Goal: Information Seeking & Learning: Learn about a topic

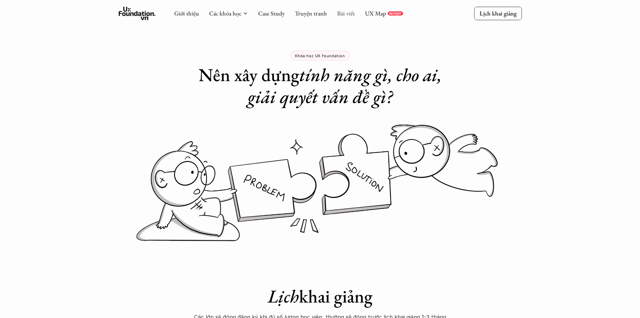
click at [337, 12] on link "Bài viết" at bounding box center [346, 13] width 18 height 8
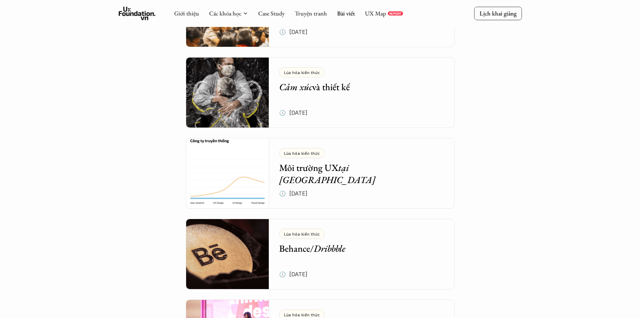
scroll to position [2178, 0]
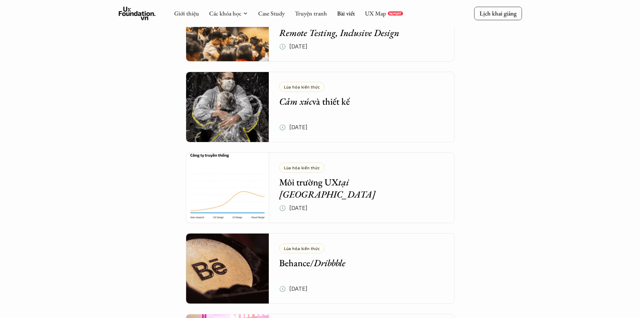
click at [376, 193] on div "Lúa hóa kiến thức Môi trường UX tại [GEOGRAPHIC_DATA] 🕔 [DATE]" at bounding box center [366, 187] width 175 height 71
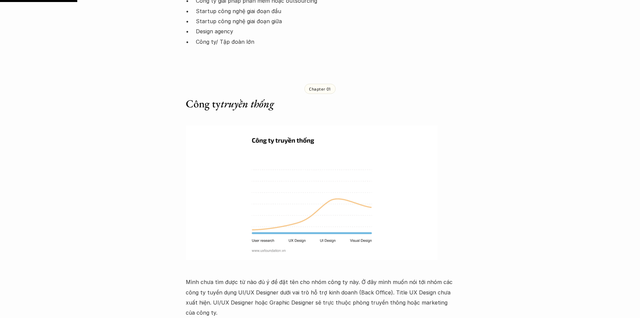
scroll to position [538, 0]
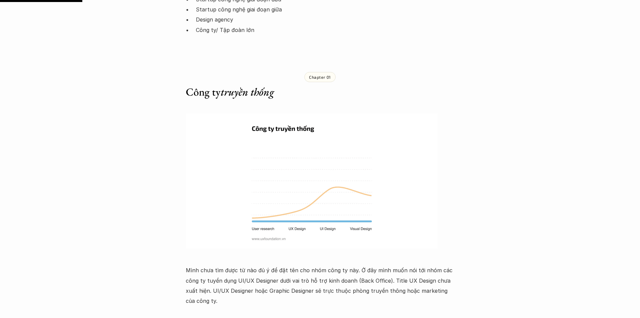
click at [422, 313] on h4 "Tuy vậy, nhưng môi trường này vẫn mang nhiều lợi thế như:" at bounding box center [320, 321] width 269 height 17
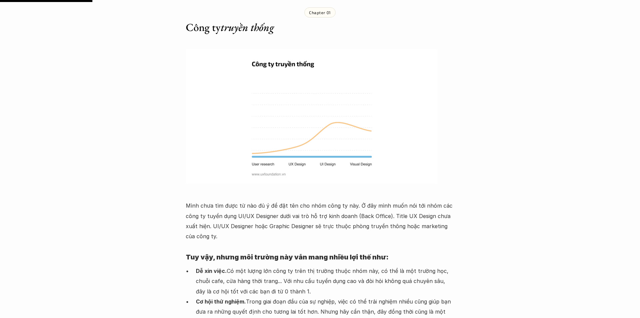
scroll to position [605, 0]
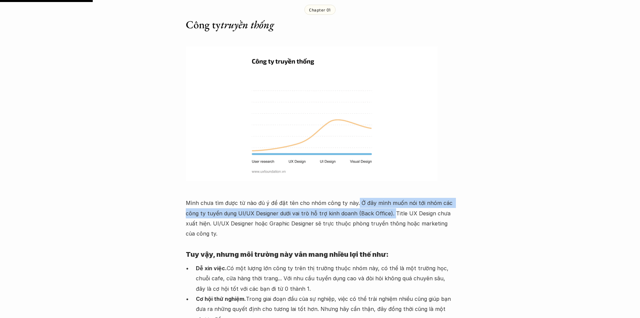
drag, startPoint x: 355, startPoint y: 180, endPoint x: 379, endPoint y: 200, distance: 30.5
click at [389, 198] on p "Mình chưa tìm được từ nào đủ ý để đặt tên cho nhóm công ty này. Ở đây mình muốn…" at bounding box center [320, 218] width 269 height 41
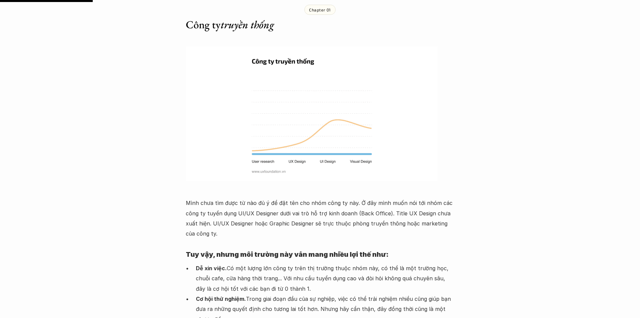
click at [352, 206] on p "Mình chưa tìm được từ nào đủ ý để đặt tên cho nhóm công ty này. Ở đây mình muốn…" at bounding box center [320, 218] width 269 height 41
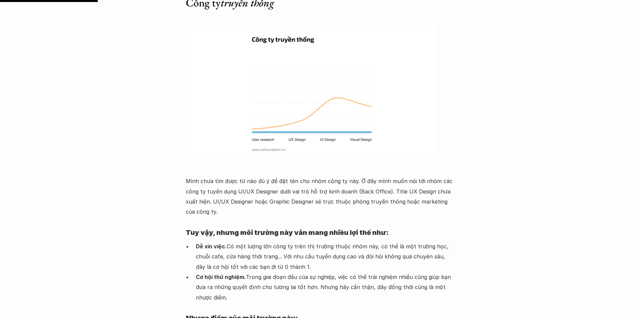
scroll to position [638, 0]
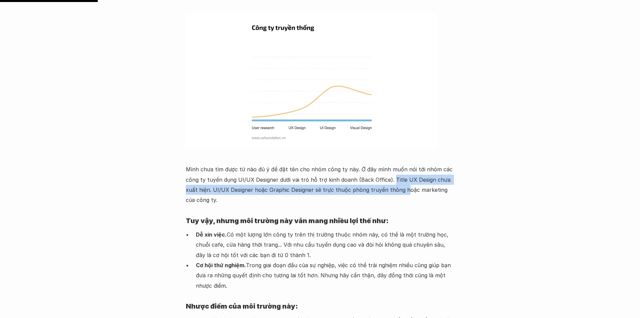
drag, startPoint x: 418, startPoint y: 160, endPoint x: 361, endPoint y: 170, distance: 57.4
click at [361, 170] on p "Mình chưa tìm được từ nào đủ ý để đặt tên cho nhóm công ty này. Ở đây mình muốn…" at bounding box center [320, 184] width 269 height 41
click at [276, 164] on p "Mình chưa tìm được từ nào đủ ý để đặt tên cho nhóm công ty này. Ở đây mình muốn…" at bounding box center [320, 184] width 269 height 41
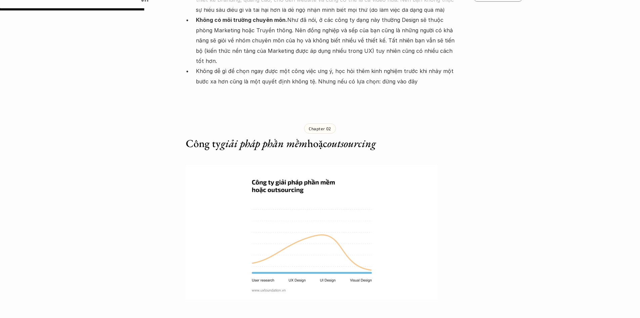
scroll to position [907, 0]
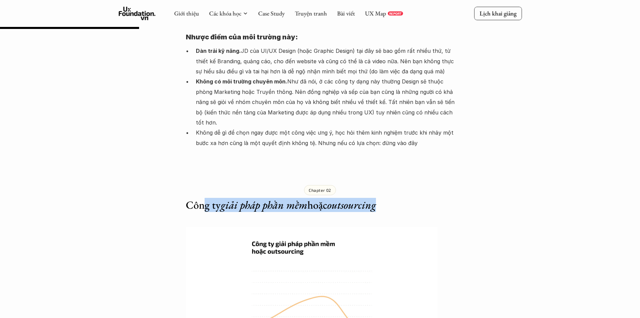
drag, startPoint x: 277, startPoint y: 180, endPoint x: 305, endPoint y: 190, distance: 29.5
click at [408, 194] on div "Chapter 02 Công ty giải pháp phần mềm hoặc outsourcing" at bounding box center [320, 191] width 269 height 61
click at [272, 198] on em "giải pháp phần mềm" at bounding box center [264, 205] width 87 height 14
drag, startPoint x: 238, startPoint y: 185, endPoint x: 345, endPoint y: 185, distance: 107.2
click at [345, 198] on h3 "Công ty giải pháp phần mềm hoặc outsourcing" at bounding box center [320, 204] width 269 height 13
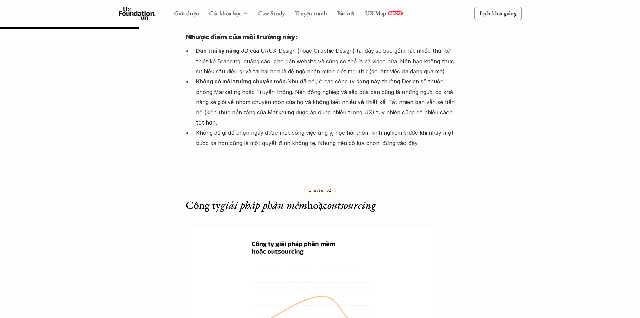
drag, startPoint x: 364, startPoint y: 186, endPoint x: 156, endPoint y: 255, distance: 219.7
click at [343, 193] on div "Chapter 02 Công ty giải pháp phần mềm hoặc outsourcing" at bounding box center [320, 191] width 269 height 61
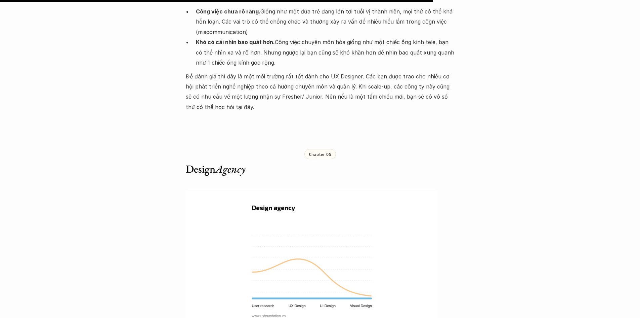
scroll to position [2957, 0]
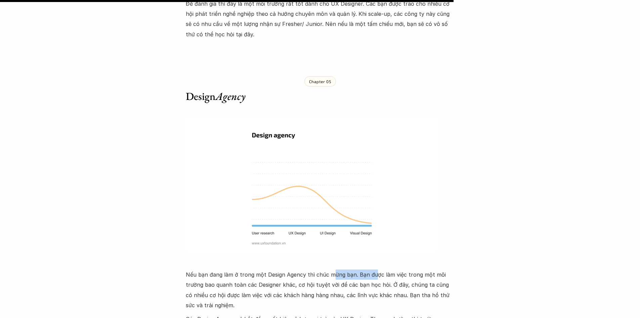
drag, startPoint x: 333, startPoint y: 197, endPoint x: 371, endPoint y: 198, distance: 38.6
click at [371, 269] on p "Nếu bạn đang làm ở trong một Design Agency thì chúc mừng bạn. Bạn được làm việc…" at bounding box center [320, 289] width 269 height 41
click at [380, 269] on p "Nếu bạn đang làm ở trong một Design Agency thì chúc mừng bạn. Bạn được làm việc…" at bounding box center [320, 289] width 269 height 41
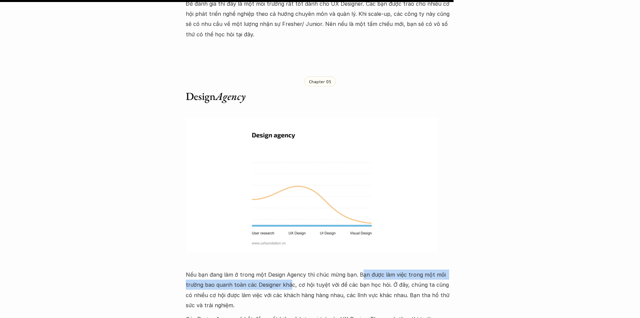
drag, startPoint x: 380, startPoint y: 200, endPoint x: 294, endPoint y: 213, distance: 86.6
click at [292, 269] on p "Nếu bạn đang làm ở trong một Design Agency thì chúc mừng bạn. Bạn được làm việc…" at bounding box center [320, 289] width 269 height 41
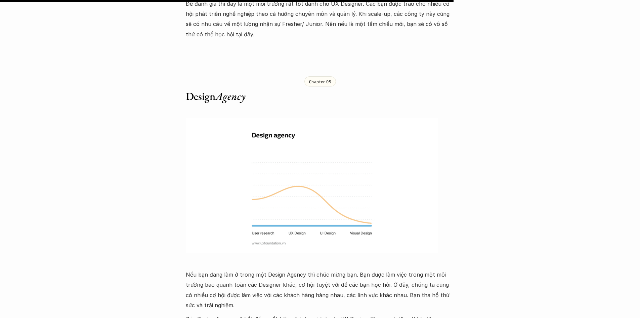
click at [332, 269] on p "Nếu bạn đang làm ở trong một Design Agency thì chúc mừng bạn. Bạn được làm việc…" at bounding box center [320, 289] width 269 height 41
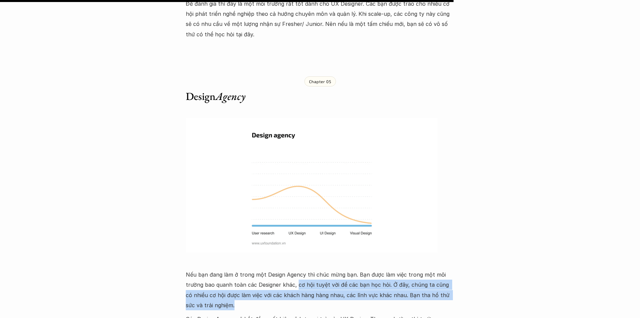
drag, startPoint x: 342, startPoint y: 212, endPoint x: 450, endPoint y: 228, distance: 109.4
click at [450, 269] on p "Nếu bạn đang làm ở trong một Design Agency thì chúc mừng bạn. Bạn được làm việc…" at bounding box center [320, 289] width 269 height 41
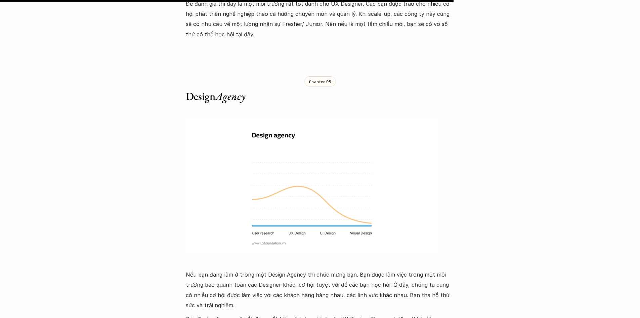
drag, startPoint x: 185, startPoint y: 245, endPoint x: 407, endPoint y: 262, distance: 221.8
drag, startPoint x: 374, startPoint y: 245, endPoint x: 436, endPoint y: 256, distance: 62.2
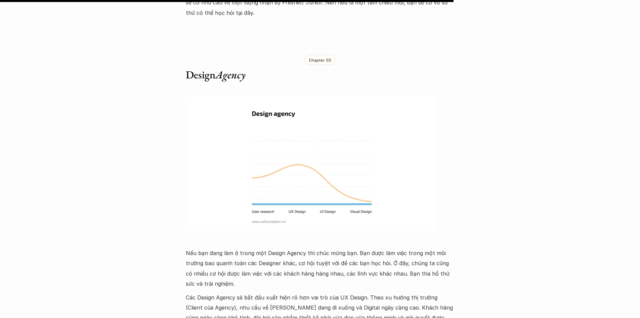
scroll to position [2991, 0]
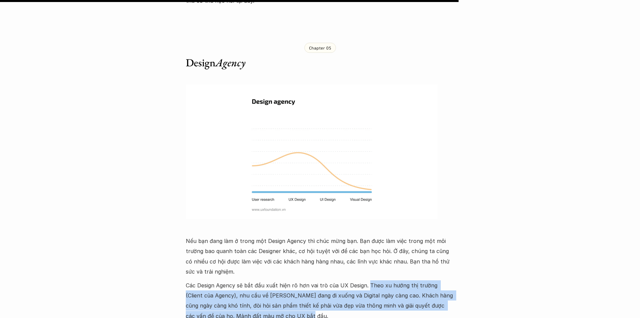
drag, startPoint x: 367, startPoint y: 211, endPoint x: 366, endPoint y: 237, distance: 25.6
click at [376, 280] on p "Các Design Agency sẽ bắt đầu xuất hiện rõ hơn vai trò của UX Design. Theo xu hư…" at bounding box center [320, 300] width 269 height 41
click at [302, 280] on p "Các Design Agency sẽ bắt đầu xuất hiện rõ hơn vai trò của UX Design. Theo xu hư…" at bounding box center [320, 300] width 269 height 41
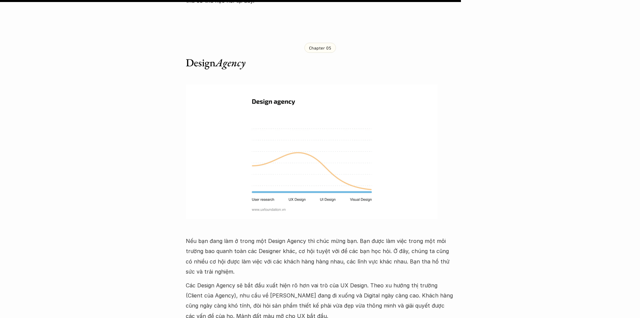
scroll to position [3024, 0]
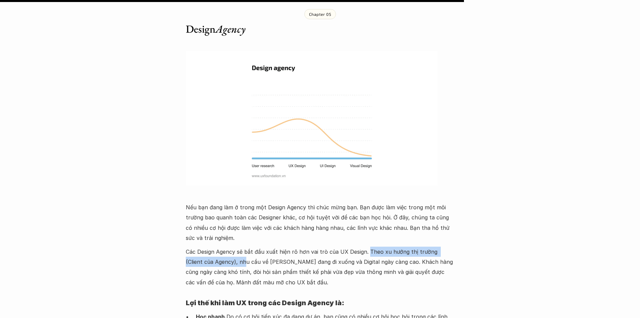
drag, startPoint x: 366, startPoint y: 179, endPoint x: 261, endPoint y: 188, distance: 105.5
click at [227, 246] on p "Các Design Agency sẽ bắt đầu xuất hiện rõ hơn vai trò của UX Design. Theo xu hư…" at bounding box center [320, 266] width 269 height 41
click at [270, 246] on p "Các Design Agency sẽ bắt đầu xuất hiện rõ hơn vai trò của UX Design. Theo xu hư…" at bounding box center [320, 266] width 269 height 41
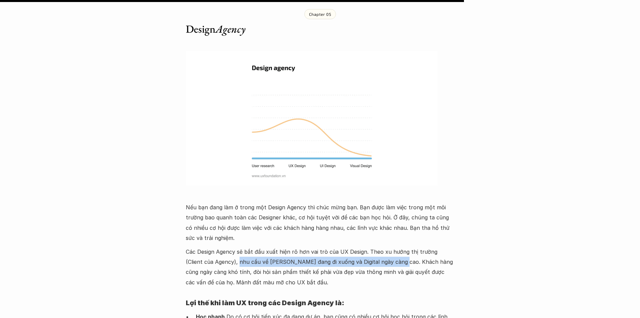
drag, startPoint x: 222, startPoint y: 189, endPoint x: 379, endPoint y: 191, distance: 156.9
click at [378, 246] on p "Các Design Agency sẽ bắt đầu xuất hiện rõ hơn vai trò của UX Design. Theo xu hư…" at bounding box center [320, 266] width 269 height 41
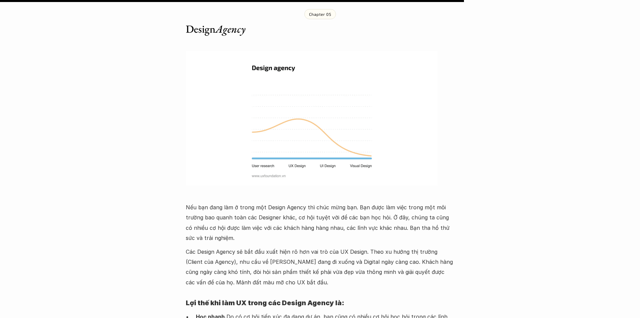
click at [393, 246] on p "Các Design Agency sẽ bắt đầu xuất hiện rõ hơn vai trò của UX Design. Theo xu hư…" at bounding box center [320, 266] width 269 height 41
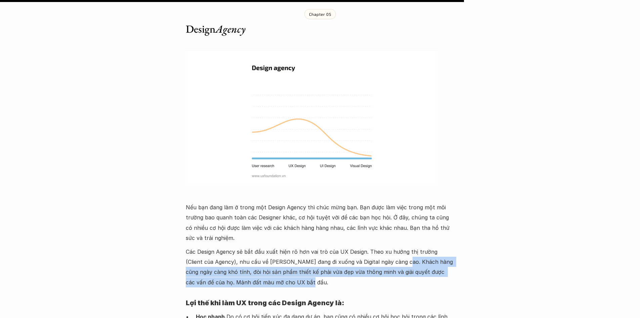
drag, startPoint x: 382, startPoint y: 188, endPoint x: 407, endPoint y: 207, distance: 31.7
click at [434, 246] on p "Các Design Agency sẽ bắt đầu xuất hiện rõ hơn vai trò của UX Design. Theo xu hư…" at bounding box center [320, 266] width 269 height 41
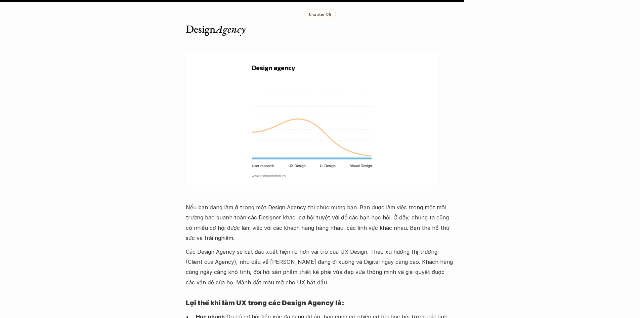
click at [300, 246] on p "Các Design Agency sẽ bắt đầu xuất hiện rõ hơn vai trò của UX Design. Theo xu hư…" at bounding box center [320, 266] width 269 height 41
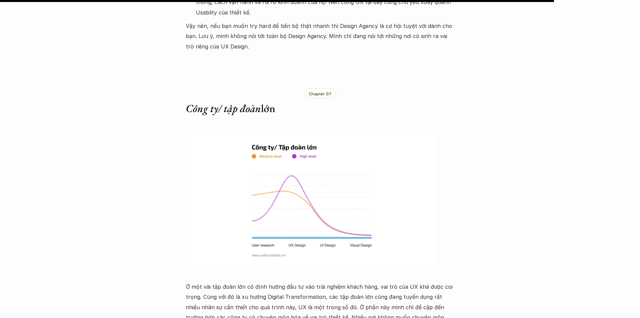
scroll to position [3629, 0]
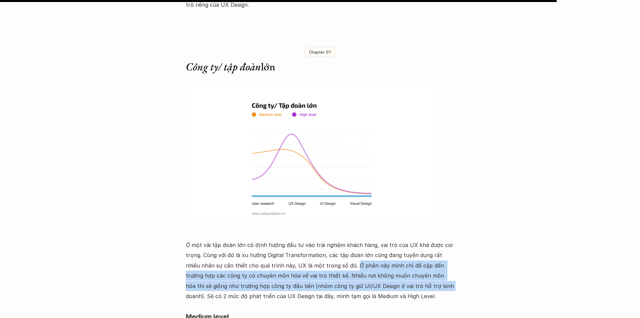
drag, startPoint x: 346, startPoint y: 194, endPoint x: 404, endPoint y: 212, distance: 60.9
click at [404, 240] on p "Ở một vài tập đoàn lớn có định hướng đầu tư vào trải nghiệm khách hàng, vai trò…" at bounding box center [320, 270] width 269 height 61
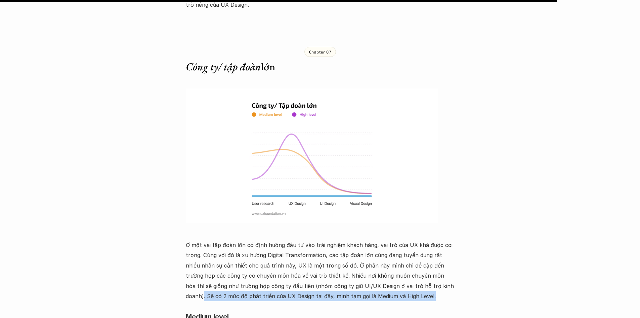
drag, startPoint x: 421, startPoint y: 213, endPoint x: 342, endPoint y: 229, distance: 80.3
click at [444, 240] on p "Ở một vài tập đoàn lớn có định hướng đầu tư vào trải nghiệm khách hàng, vai trò…" at bounding box center [320, 270] width 269 height 61
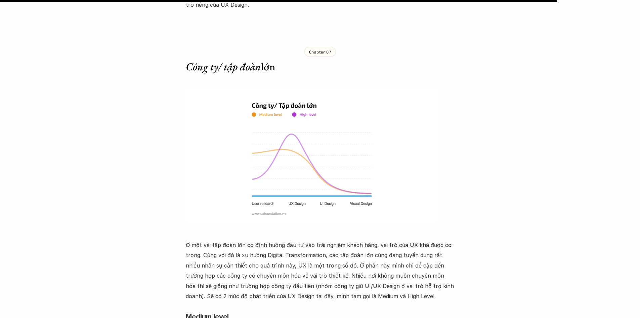
click at [282, 240] on p "Ở một vài tập đoàn lớn có định hướng đầu tư vào trải nghiệm khách hàng, vai trò…" at bounding box center [320, 270] width 269 height 61
drag, startPoint x: 332, startPoint y: 221, endPoint x: 388, endPoint y: 218, distance: 56.2
click at [388, 240] on p "Ở một vài tập đoàn lớn có định hướng đầu tư vào trải nghiệm khách hàng, vai trò…" at bounding box center [320, 270] width 269 height 61
click at [375, 240] on p "Ở một vài tập đoàn lớn có định hướng đầu tư vào trải nghiệm khách hàng, vai trò…" at bounding box center [320, 270] width 269 height 61
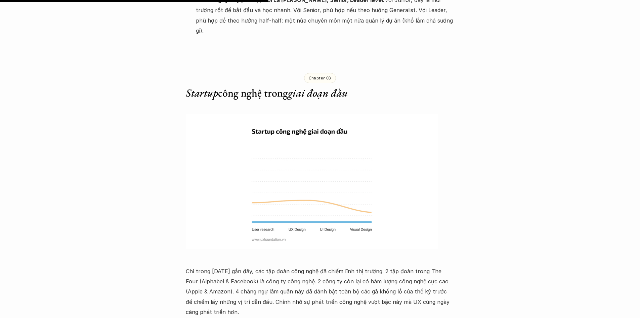
scroll to position [1815, 0]
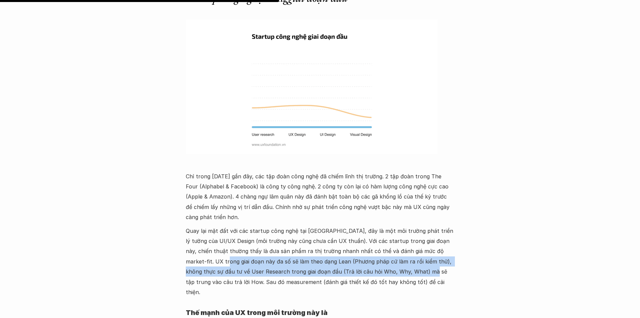
drag, startPoint x: 385, startPoint y: 212, endPoint x: 194, endPoint y: 190, distance: 192.8
click at [188, 225] on p "Quay lại mặt đất với các startup công nghệ tại [GEOGRAPHIC_DATA], đây là một mô…" at bounding box center [320, 261] width 269 height 72
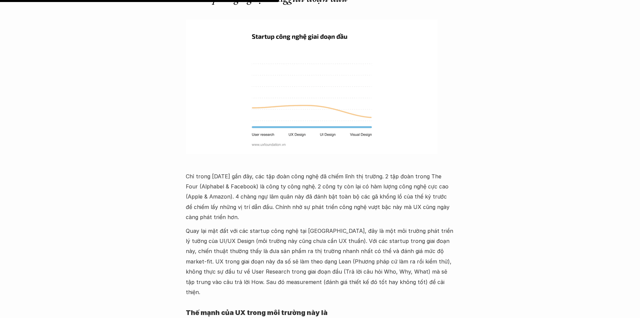
click at [256, 225] on p "Quay lại mặt đất với các startup công nghệ tại [GEOGRAPHIC_DATA], đây là một mô…" at bounding box center [320, 261] width 269 height 72
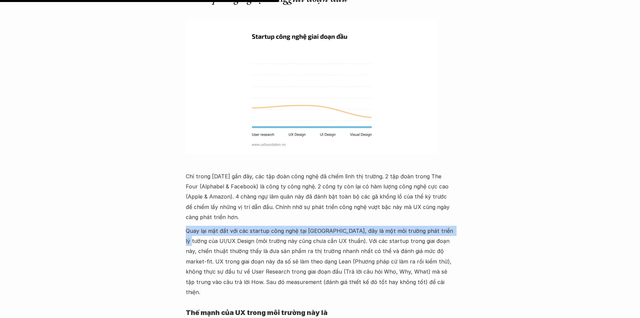
drag, startPoint x: 187, startPoint y: 165, endPoint x: 444, endPoint y: 171, distance: 257.5
click at [444, 225] on p "Quay lại mặt đất với các startup công nghệ tại [GEOGRAPHIC_DATA], đây là một mô…" at bounding box center [320, 261] width 269 height 72
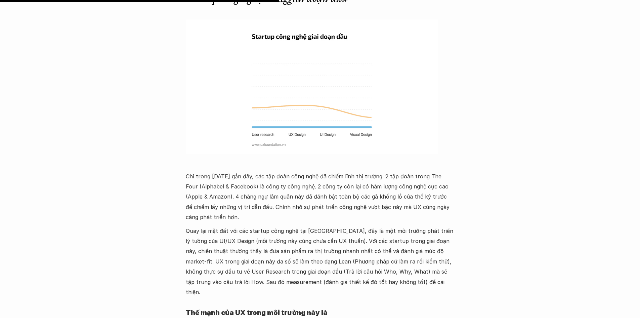
click at [314, 225] on p "Quay lại mặt đất với các startup công nghệ tại [GEOGRAPHIC_DATA], đây là một mô…" at bounding box center [320, 261] width 269 height 72
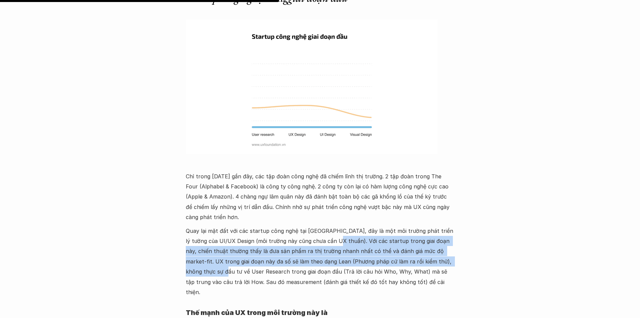
drag, startPoint x: 329, startPoint y: 179, endPoint x: 451, endPoint y: 200, distance: 123.4
click at [451, 225] on p "Quay lại mặt đất với các startup công nghệ tại [GEOGRAPHIC_DATA], đây là một mô…" at bounding box center [320, 261] width 269 height 72
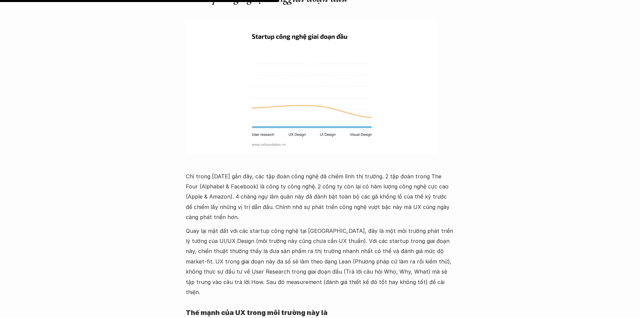
click at [355, 225] on p "Quay lại mặt đất với các startup công nghệ tại [GEOGRAPHIC_DATA], đây là một mô…" at bounding box center [320, 261] width 269 height 72
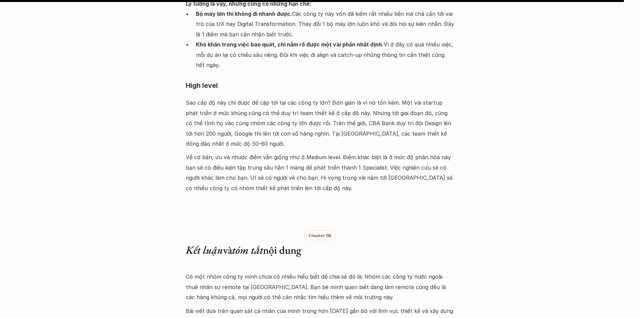
scroll to position [4167, 0]
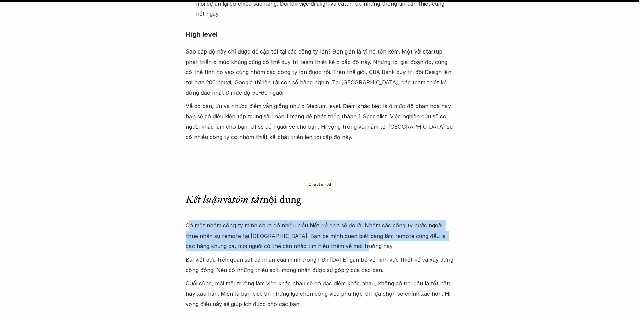
drag, startPoint x: 212, startPoint y: 137, endPoint x: 360, endPoint y: 167, distance: 151.2
click at [445, 220] on p "Có một nhóm công ty mình chưa có nhiều hiểu biết để chia sẻ đó là: Nhóm các côn…" at bounding box center [320, 235] width 269 height 31
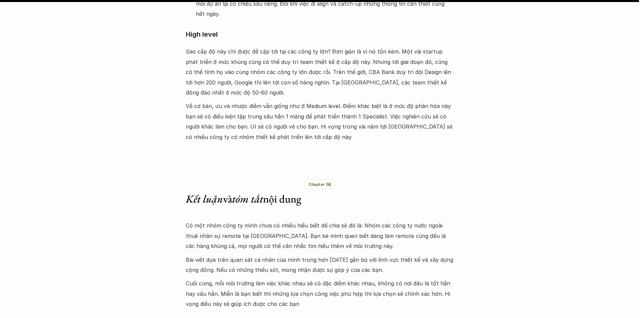
click at [259, 254] on p "Bài viết dựa trên quan sát cá nhân của mình trong hơn [DATE] gắn bó với lĩnh vự…" at bounding box center [320, 264] width 269 height 20
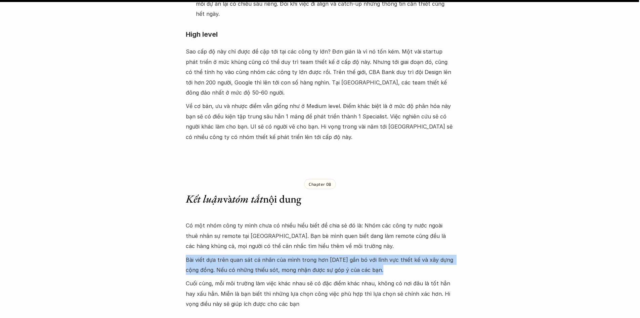
drag, startPoint x: 187, startPoint y: 174, endPoint x: 381, endPoint y: 191, distance: 194.6
click at [388, 254] on p "Bài viết dựa trên quan sát cá nhân của mình trong hơn [DATE] gắn bó với lĩnh vự…" at bounding box center [320, 264] width 269 height 20
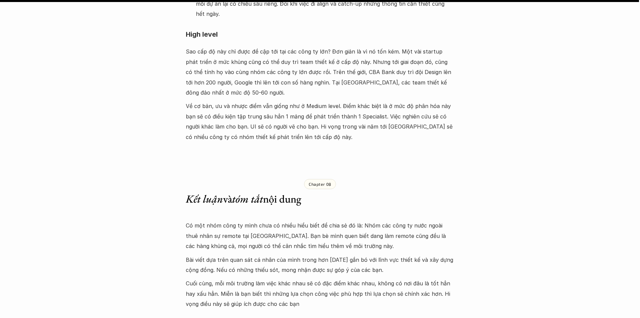
click at [288, 278] on p "Cuối cùng, mỗi môi trường làm việc khác nhau sẽ có đặc điểm khác nhau, không có…" at bounding box center [320, 293] width 269 height 31
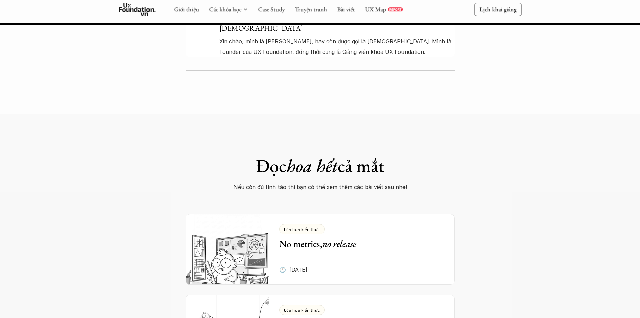
scroll to position [4537, 0]
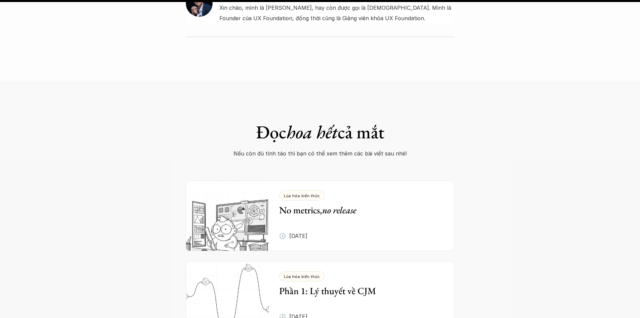
click at [522, 186] on div "Đọc hoa hết cả mắt Nếu còn đủ tính táo thì bạn có thể xem thêm các bài viết sau…" at bounding box center [320, 260] width 640 height 358
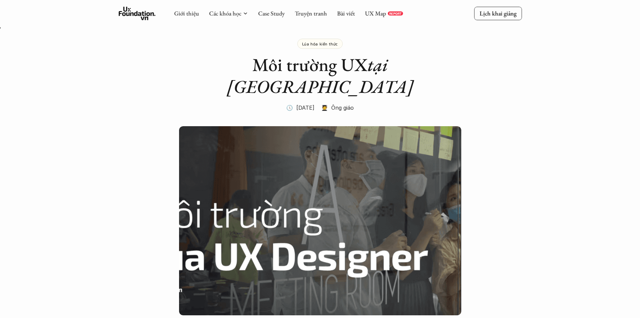
scroll to position [0, 0]
